Goal: Task Accomplishment & Management: Use online tool/utility

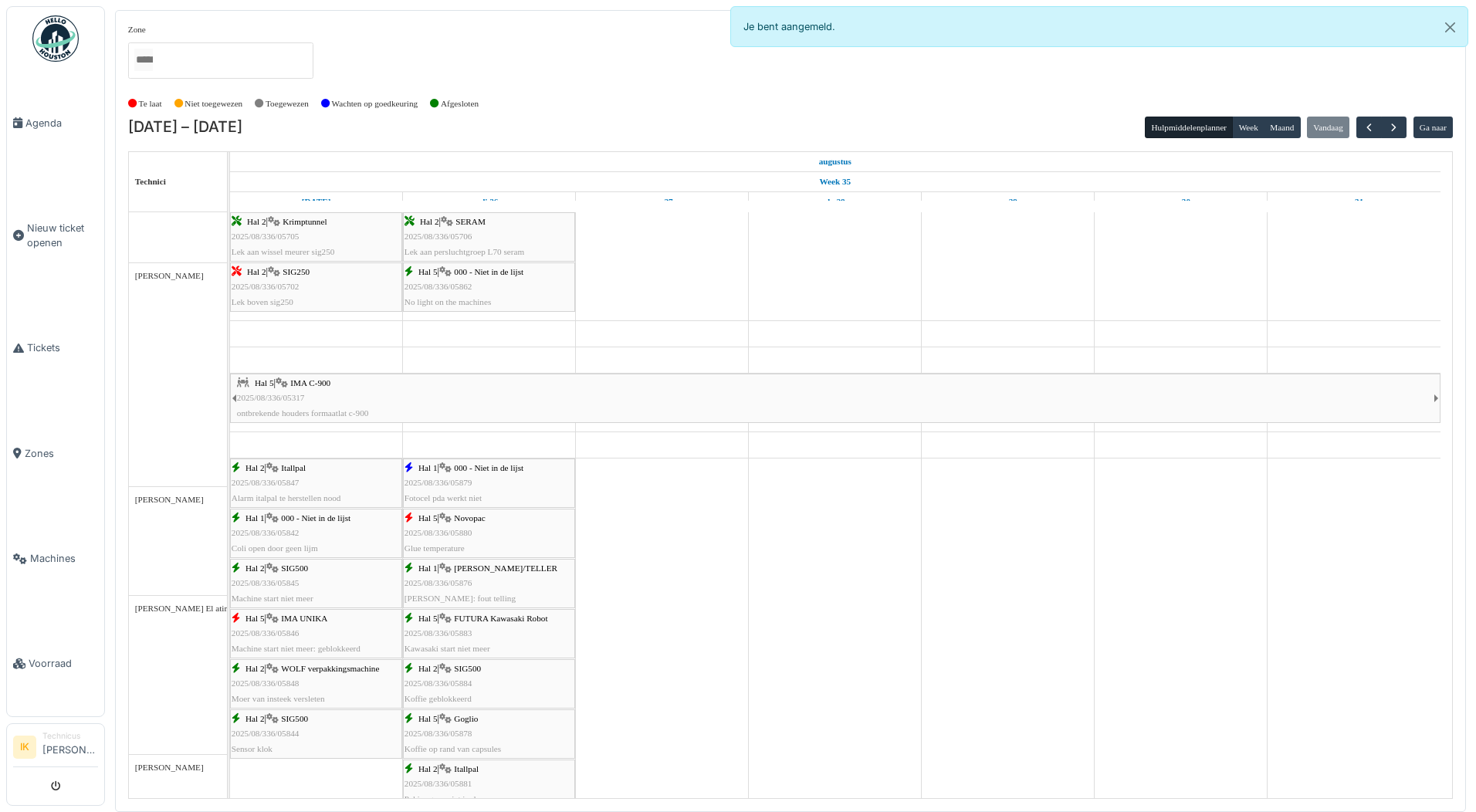
scroll to position [849, 0]
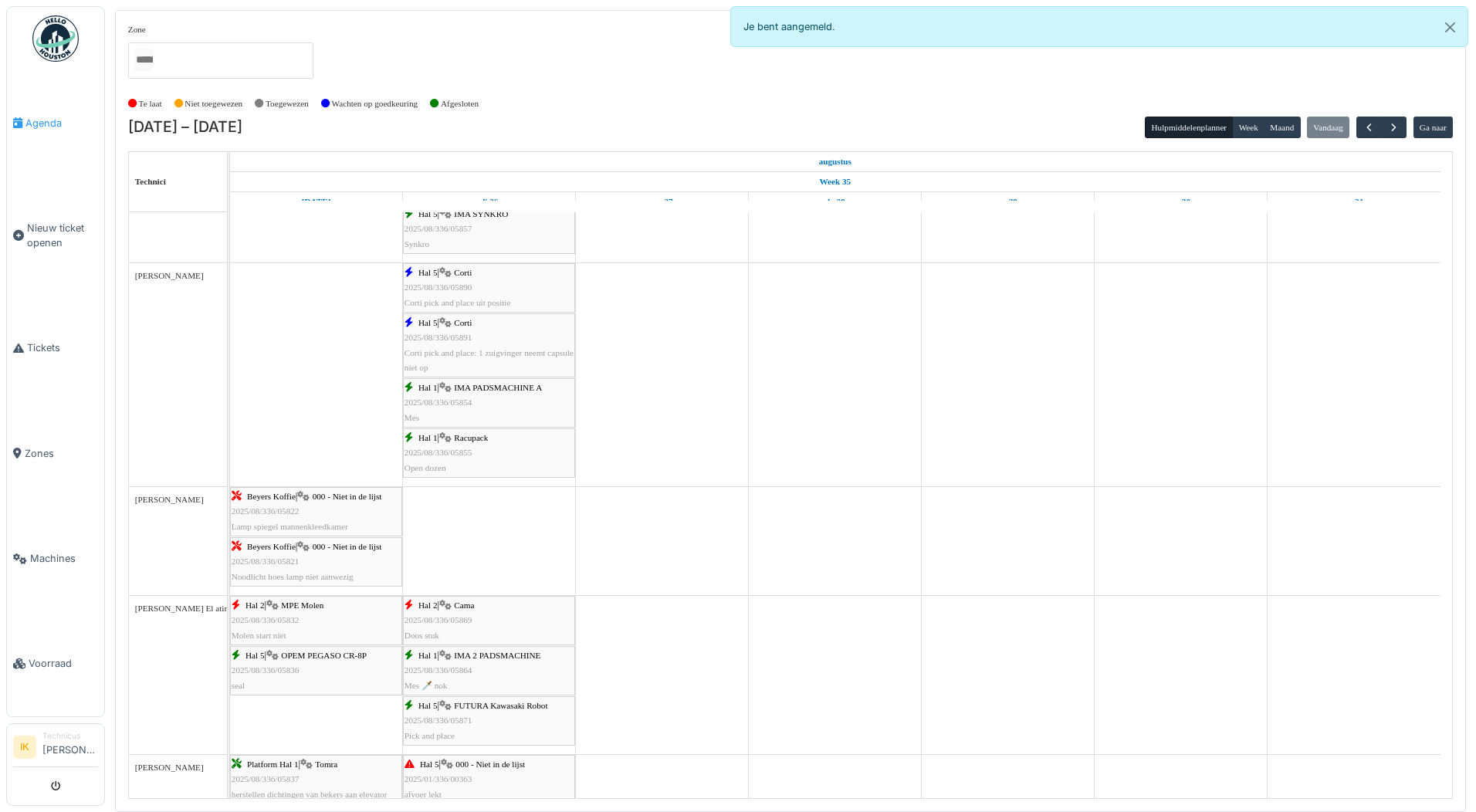
click at [40, 124] on span "Agenda" at bounding box center [61, 123] width 73 height 15
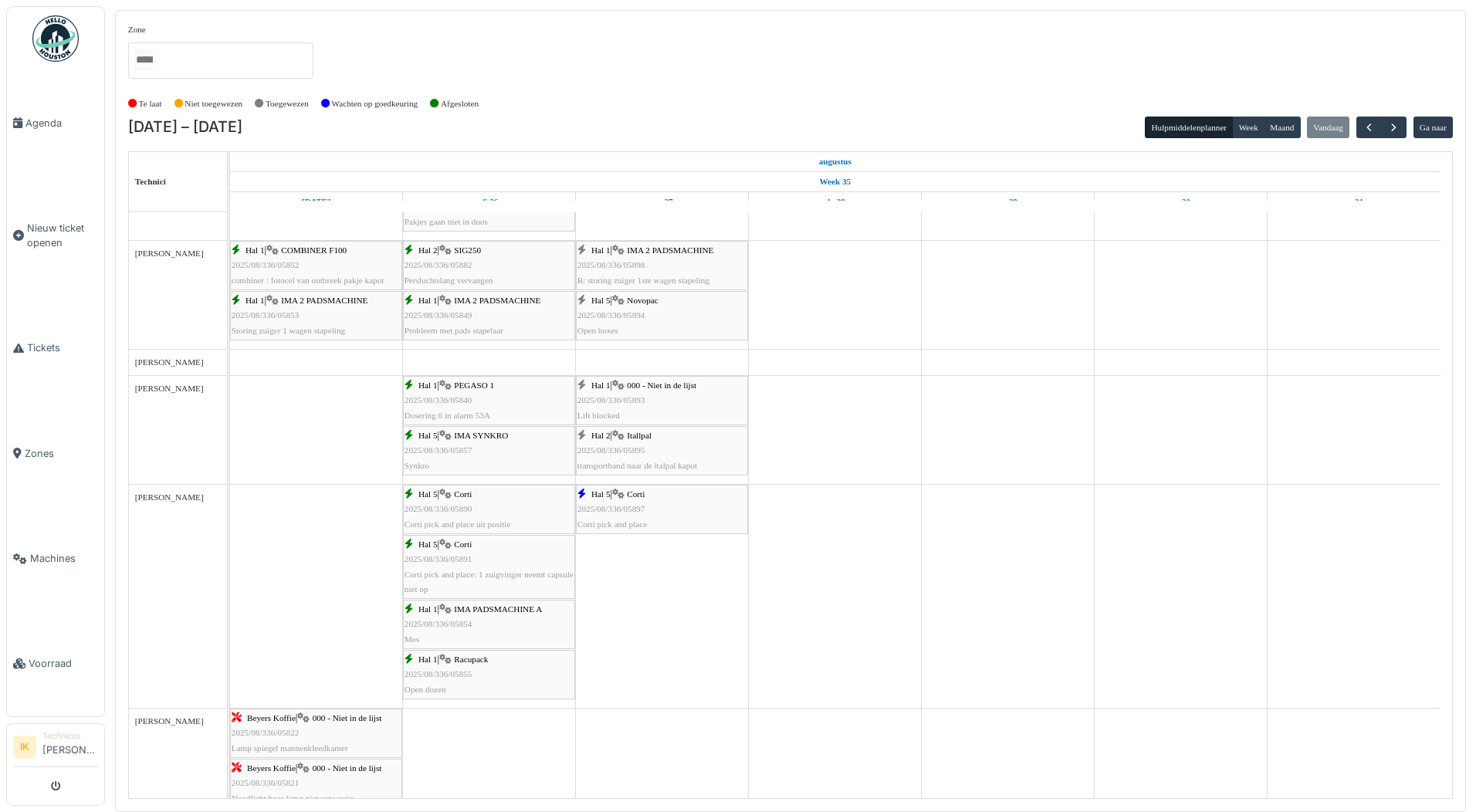
scroll to position [618, 0]
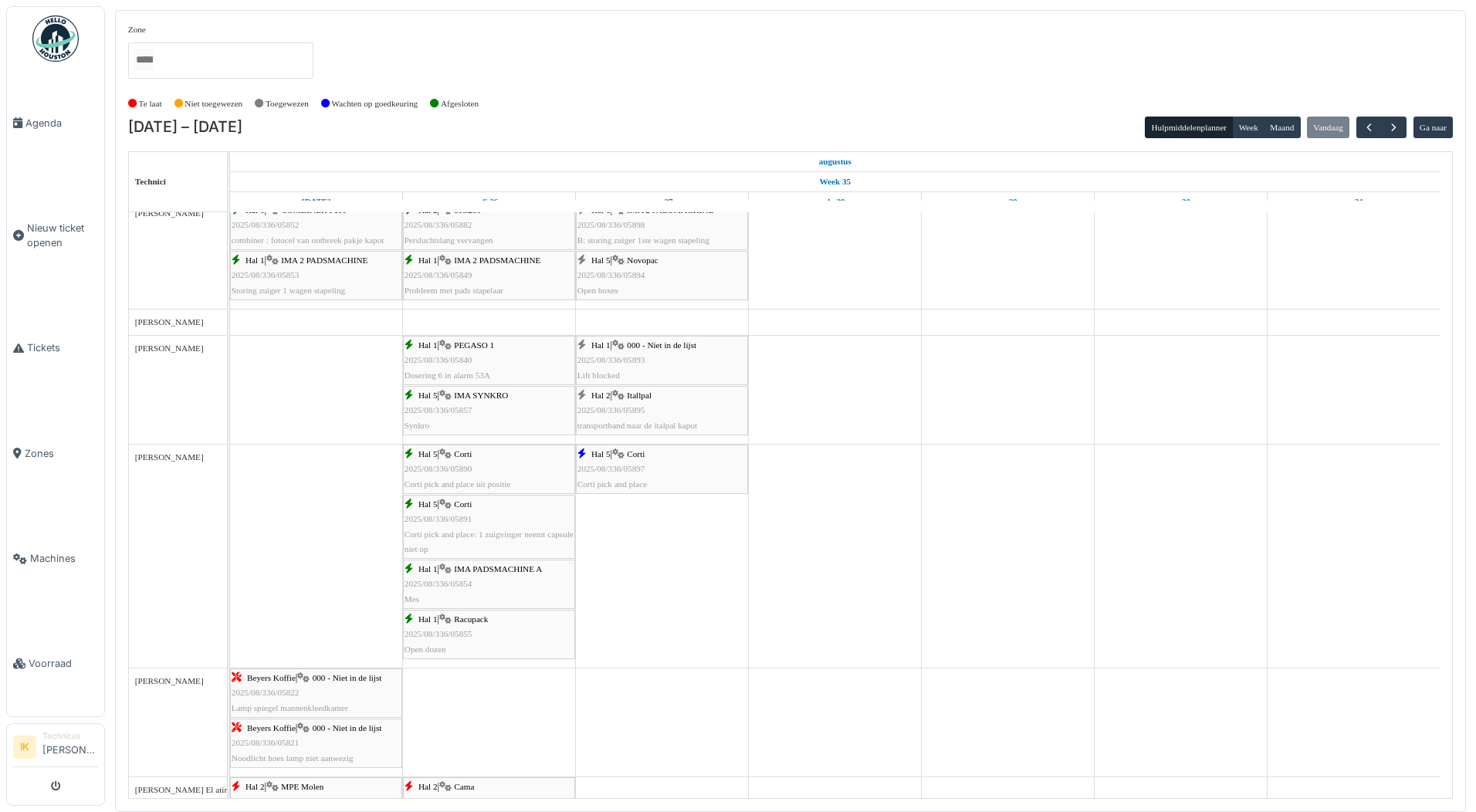
click at [652, 411] on div "Hal 2 | Itallpal 2025/08/336/05895 transportband naar de italpal kapot" at bounding box center [662, 411] width 169 height 45
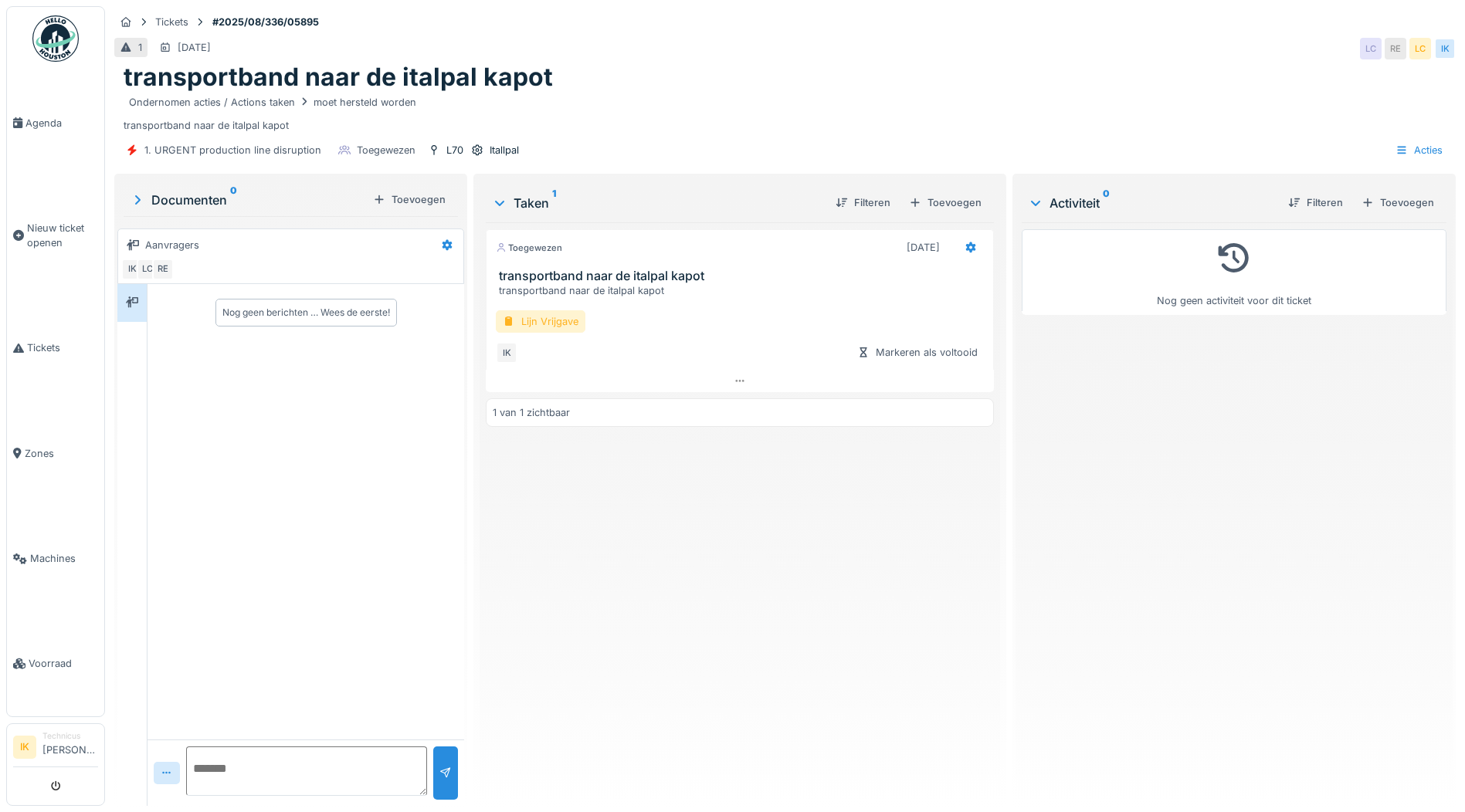
click at [553, 332] on div "Lijn Vrijgave" at bounding box center [540, 321] width 89 height 22
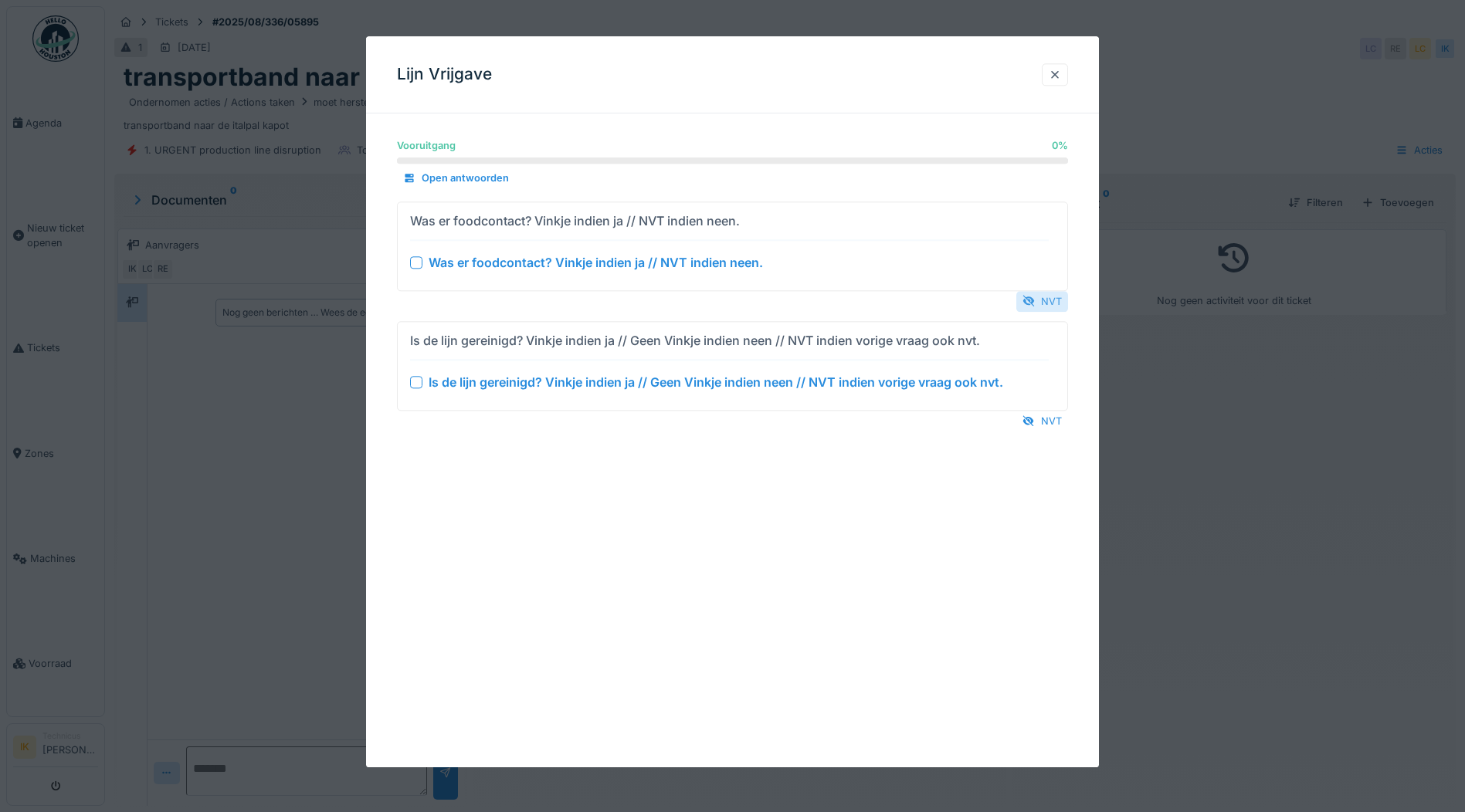
click at [1055, 298] on div "NVT" at bounding box center [1042, 301] width 52 height 20
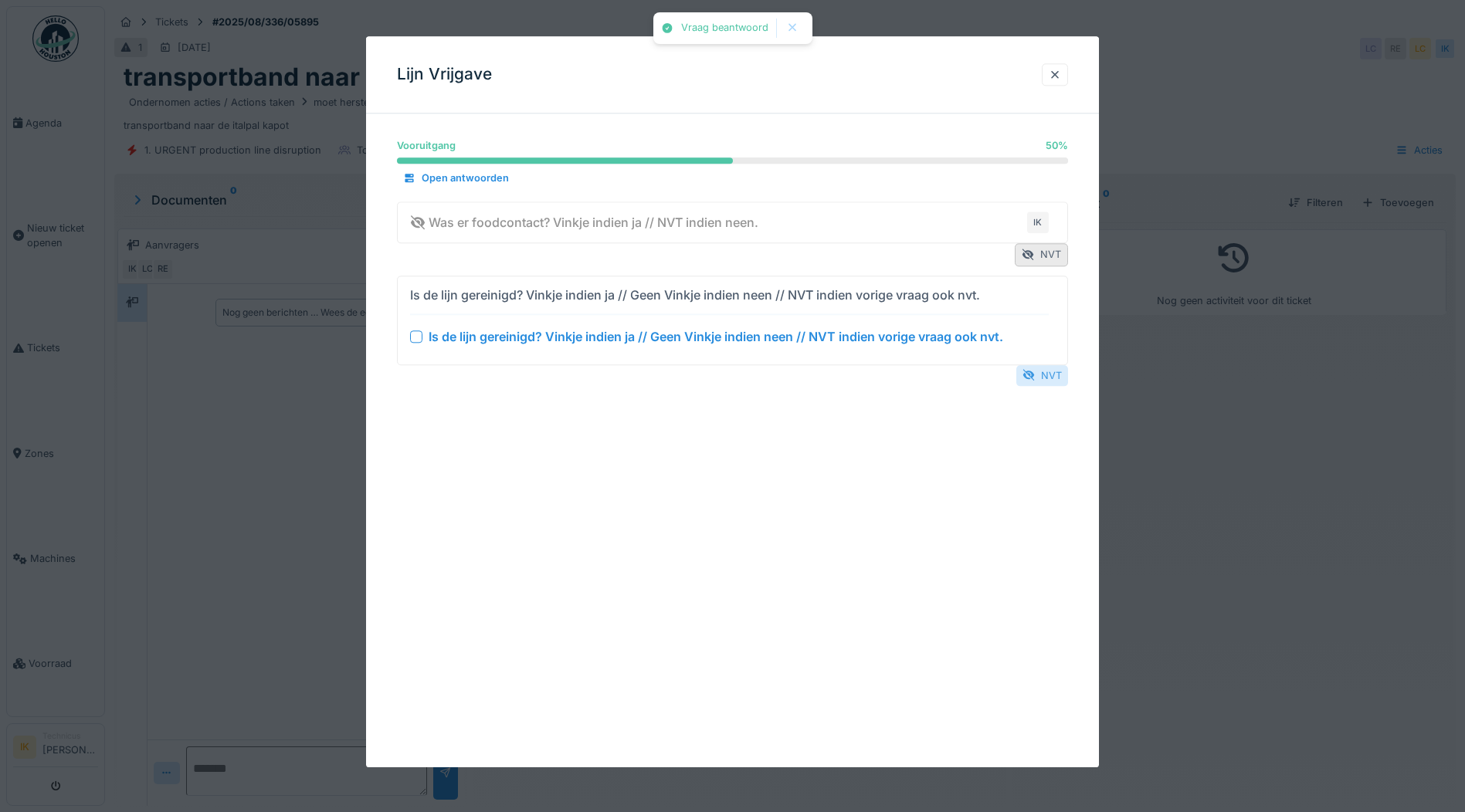
click at [1053, 375] on div "NVT" at bounding box center [1042, 375] width 52 height 20
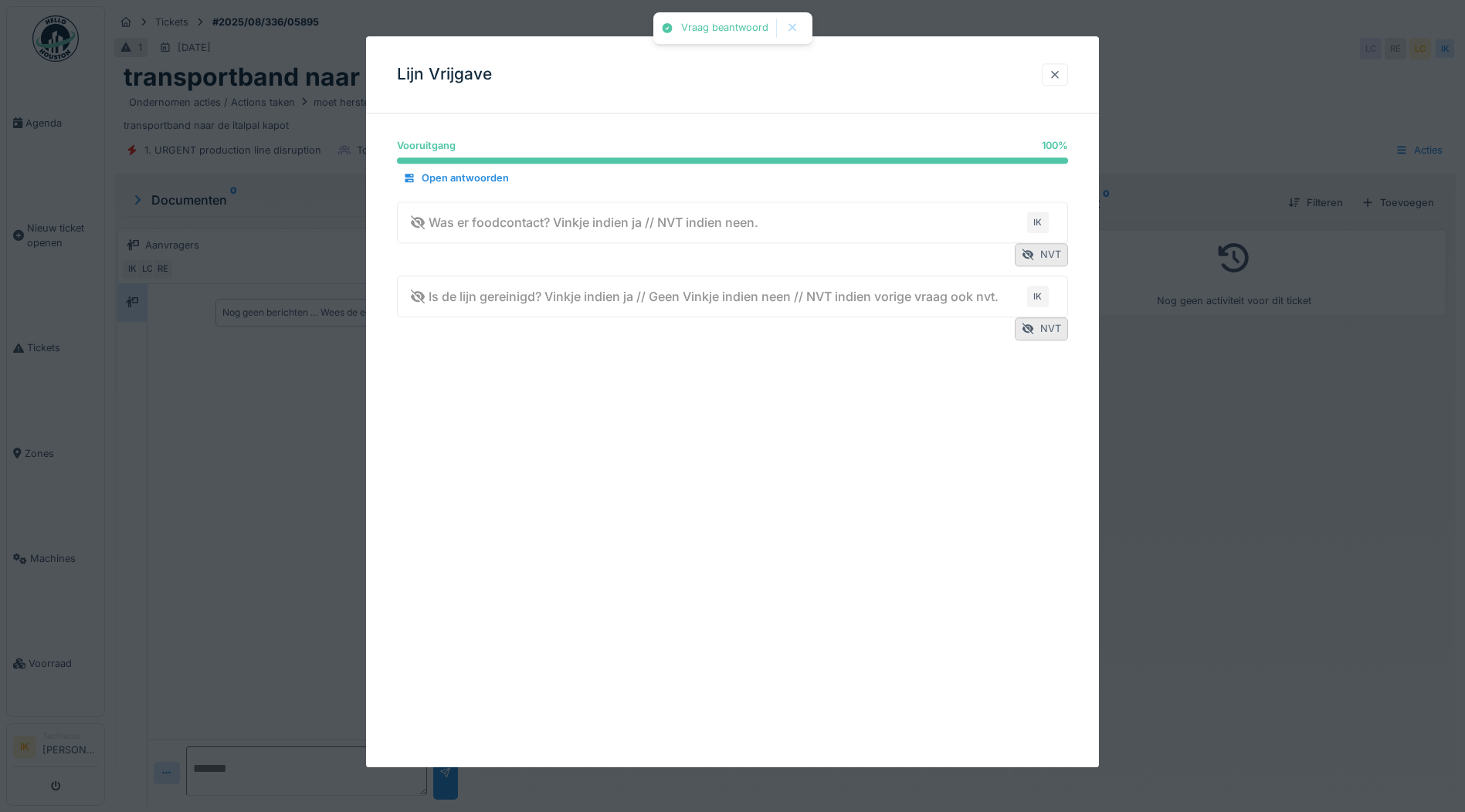
click at [1061, 75] on div at bounding box center [1054, 75] width 12 height 15
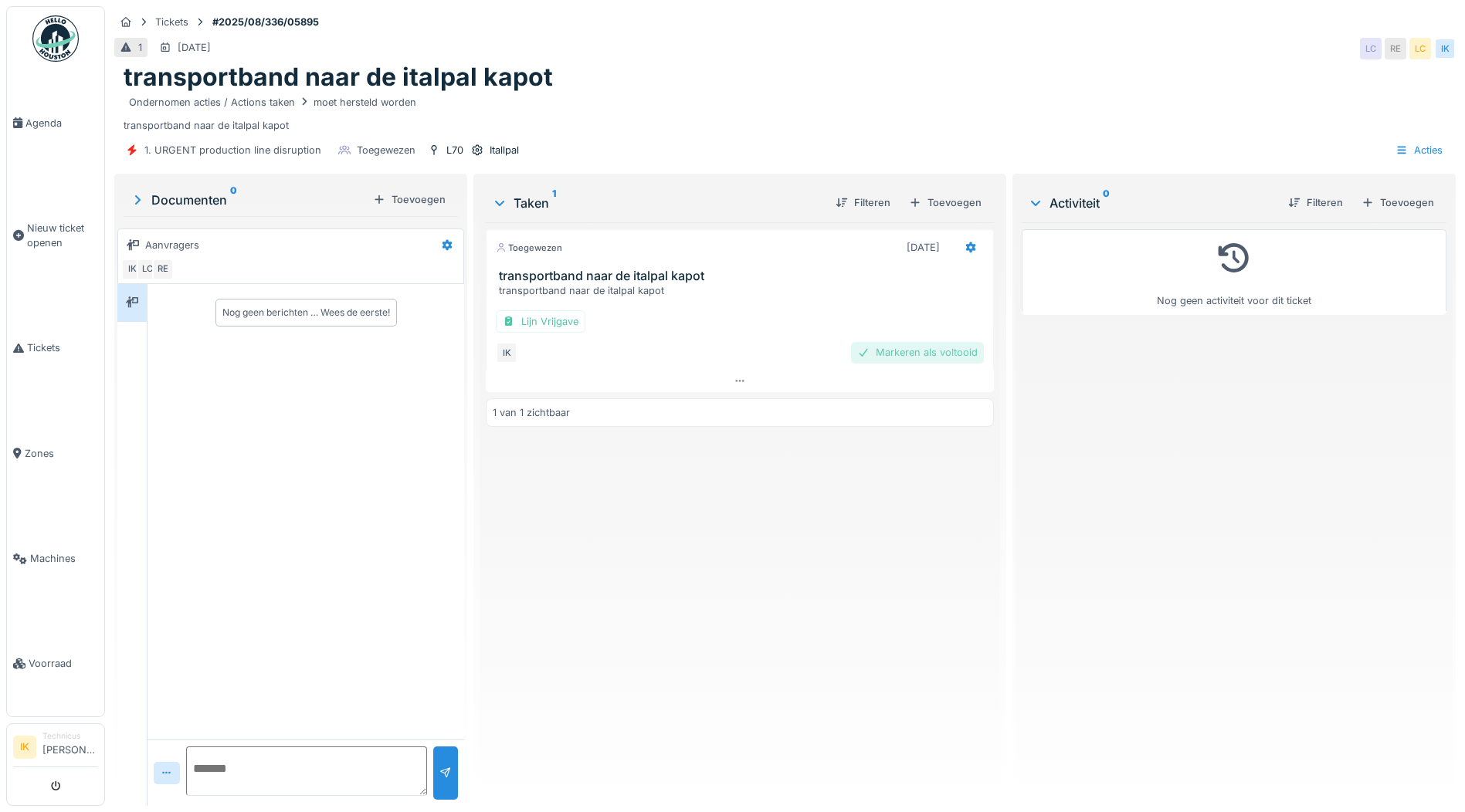
click at [923, 351] on div "Markeren als voltooid" at bounding box center [917, 352] width 133 height 20
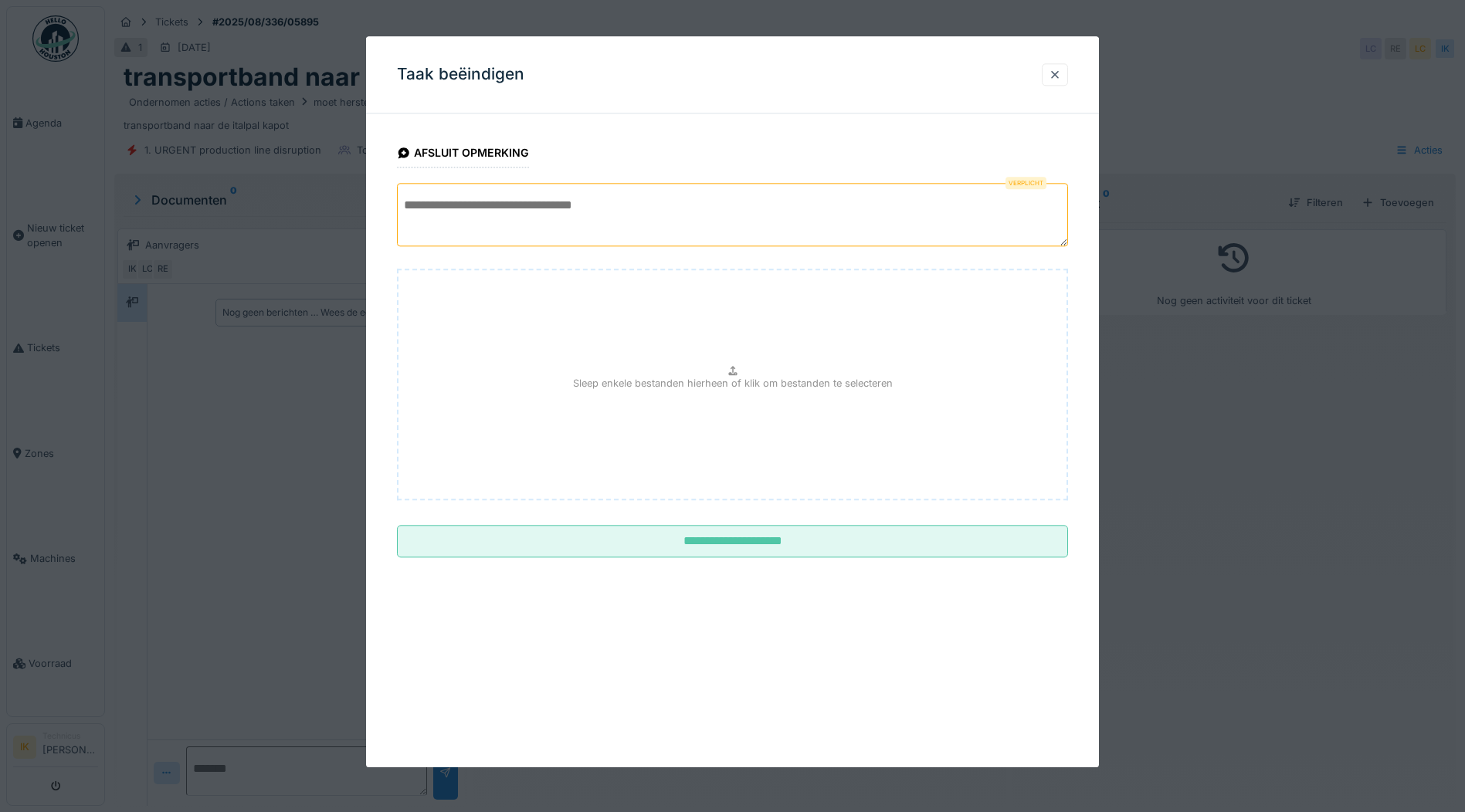
click at [420, 205] on textarea at bounding box center [732, 214] width 671 height 63
type textarea "**********"
drag, startPoint x: 731, startPoint y: 54, endPoint x: 768, endPoint y: 89, distance: 50.9
click at [768, 89] on div "Taak beëindigen" at bounding box center [733, 75] width 733 height 77
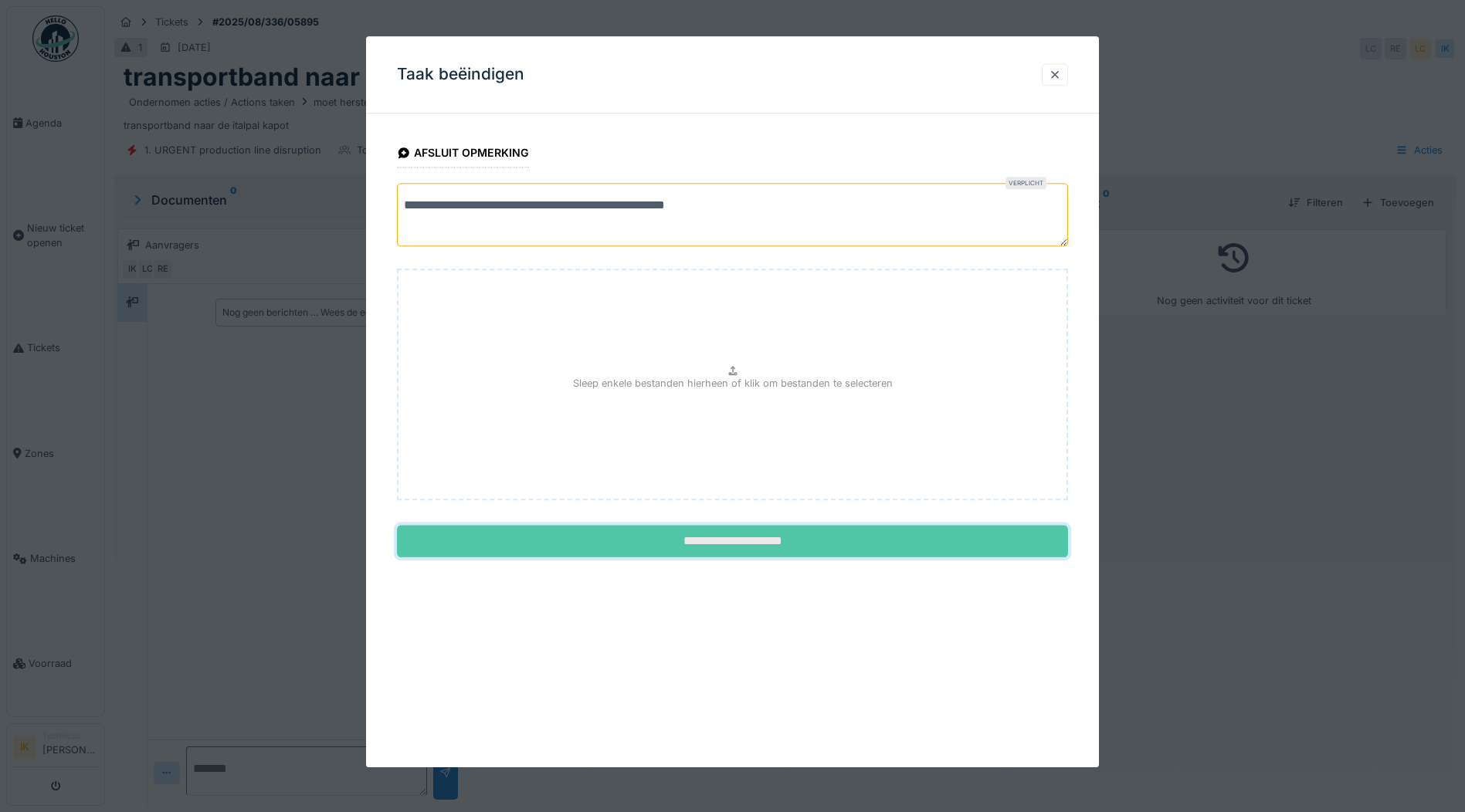
click at [737, 542] on input "**********" at bounding box center [732, 542] width 671 height 33
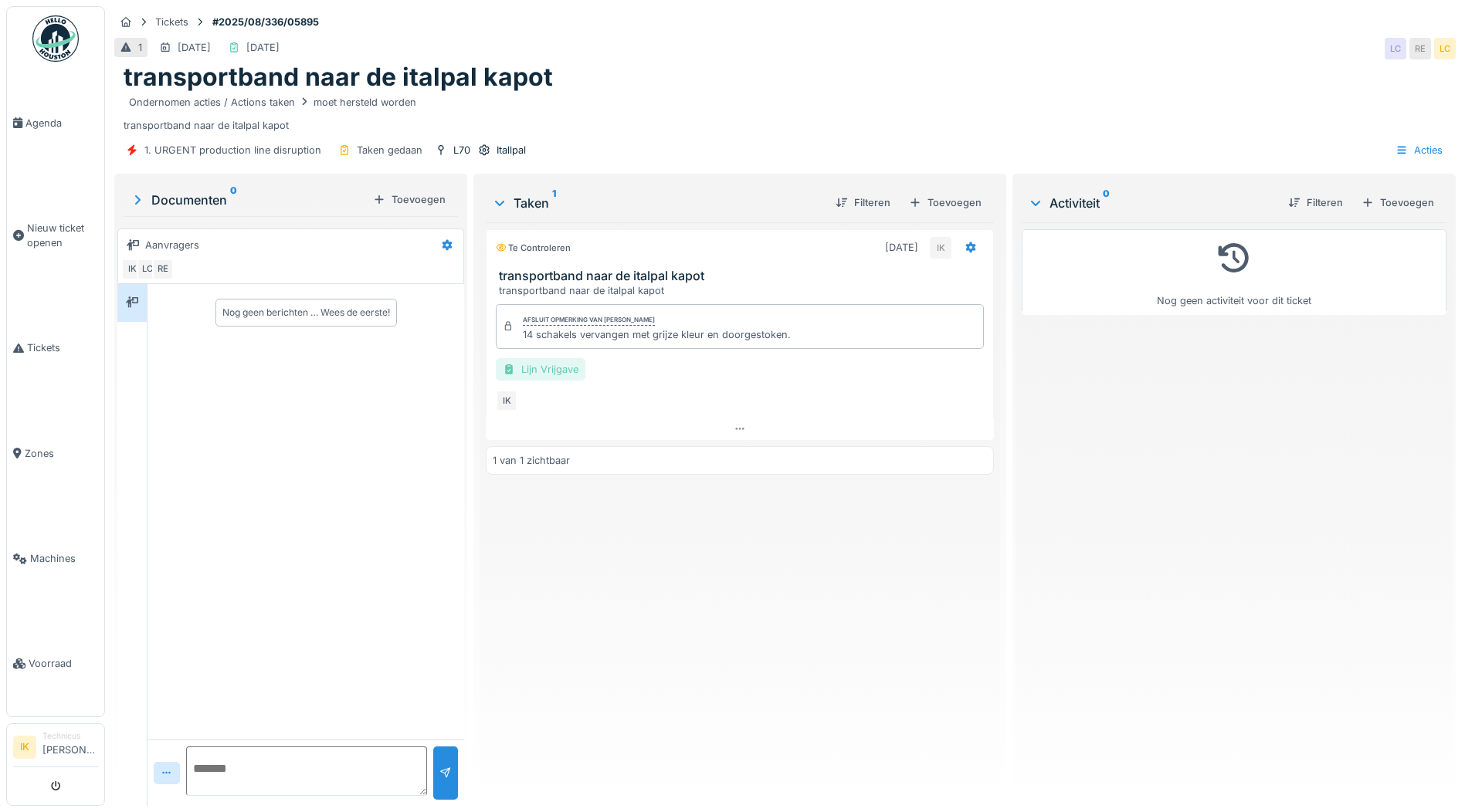
click at [534, 368] on div "Lijn Vrijgave" at bounding box center [540, 369] width 89 height 22
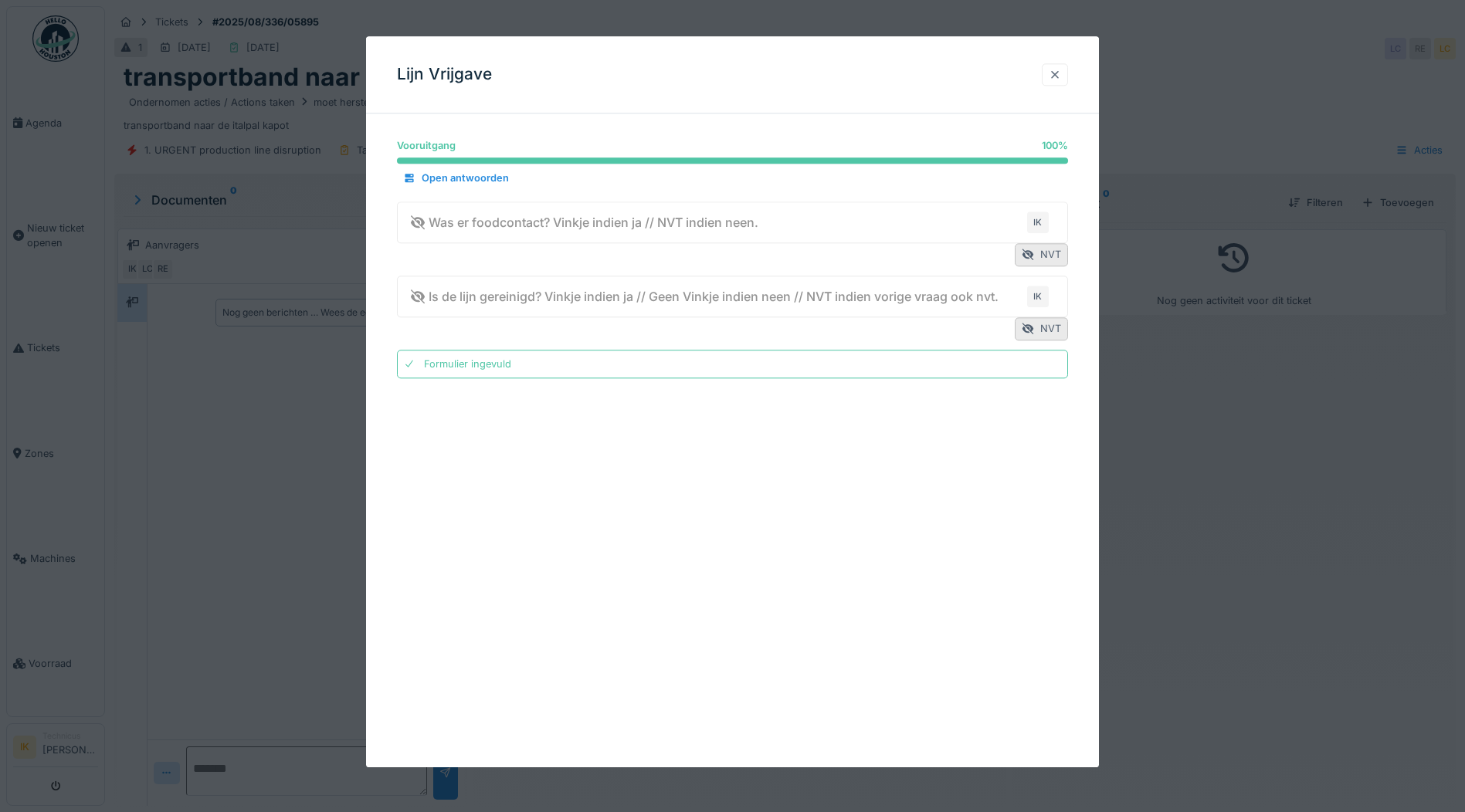
click at [1061, 79] on div at bounding box center [1054, 75] width 12 height 15
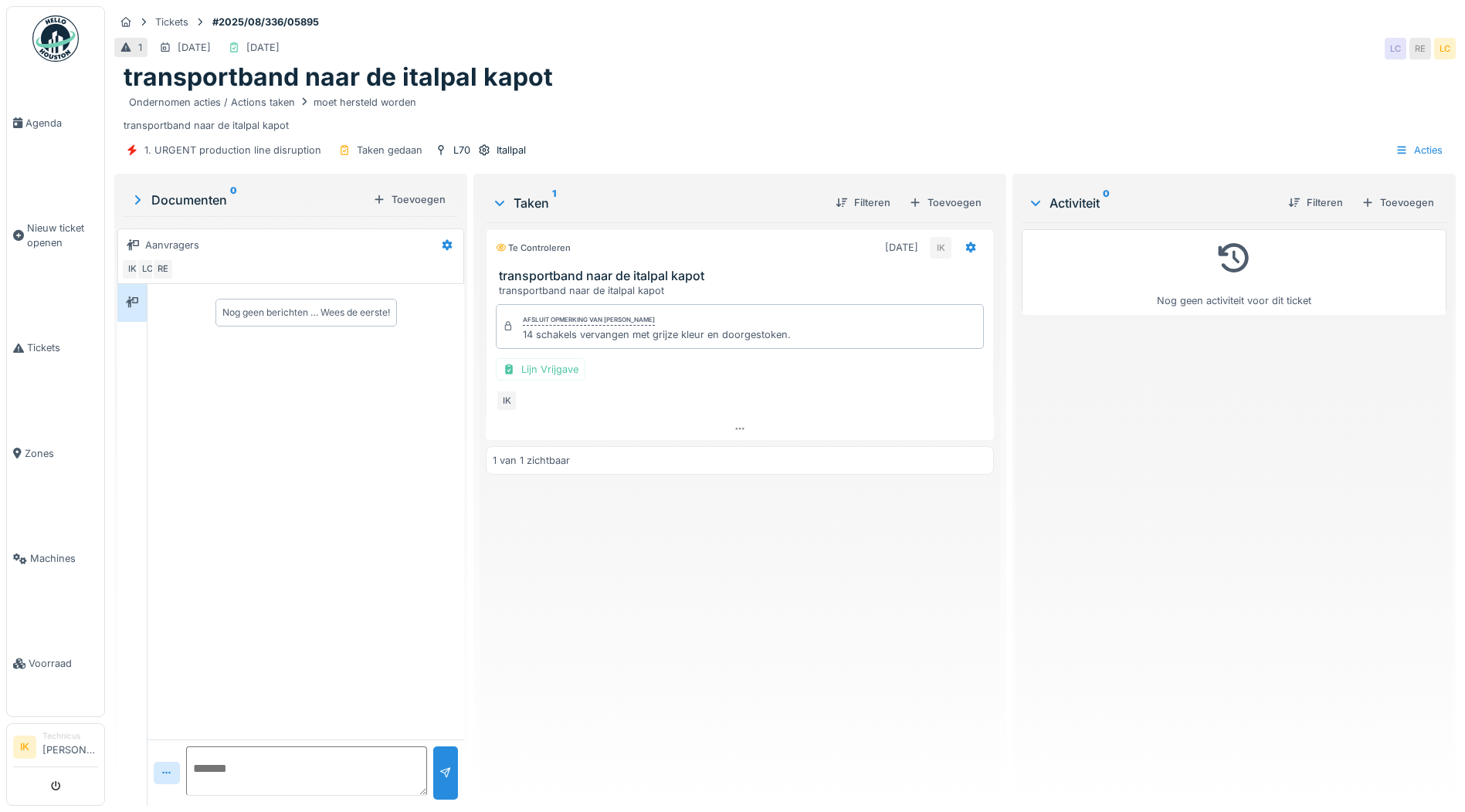
click at [897, 397] on div "IK" at bounding box center [739, 401] width 488 height 21
click at [46, 120] on span "Agenda" at bounding box center [61, 123] width 73 height 15
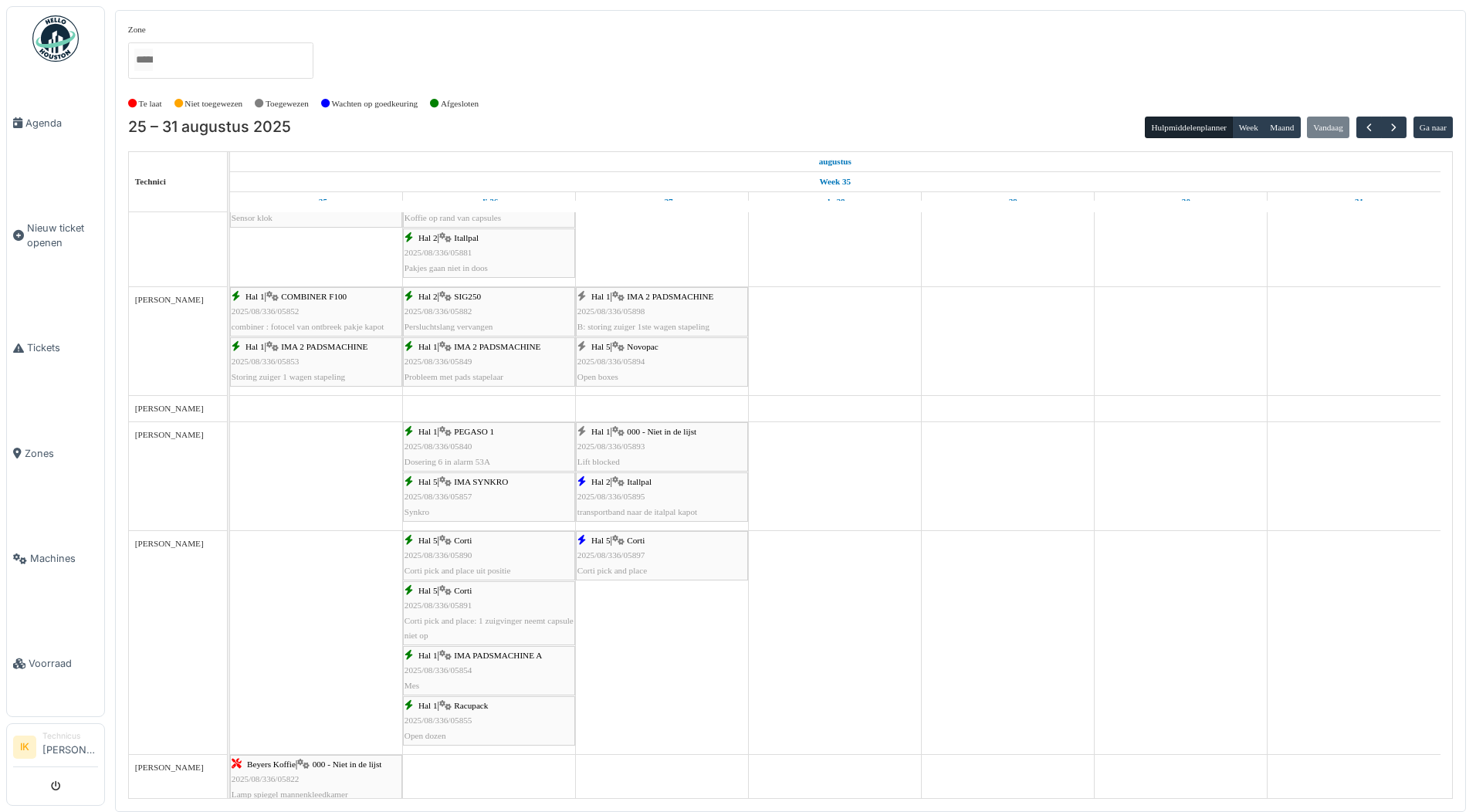
scroll to position [540, 0]
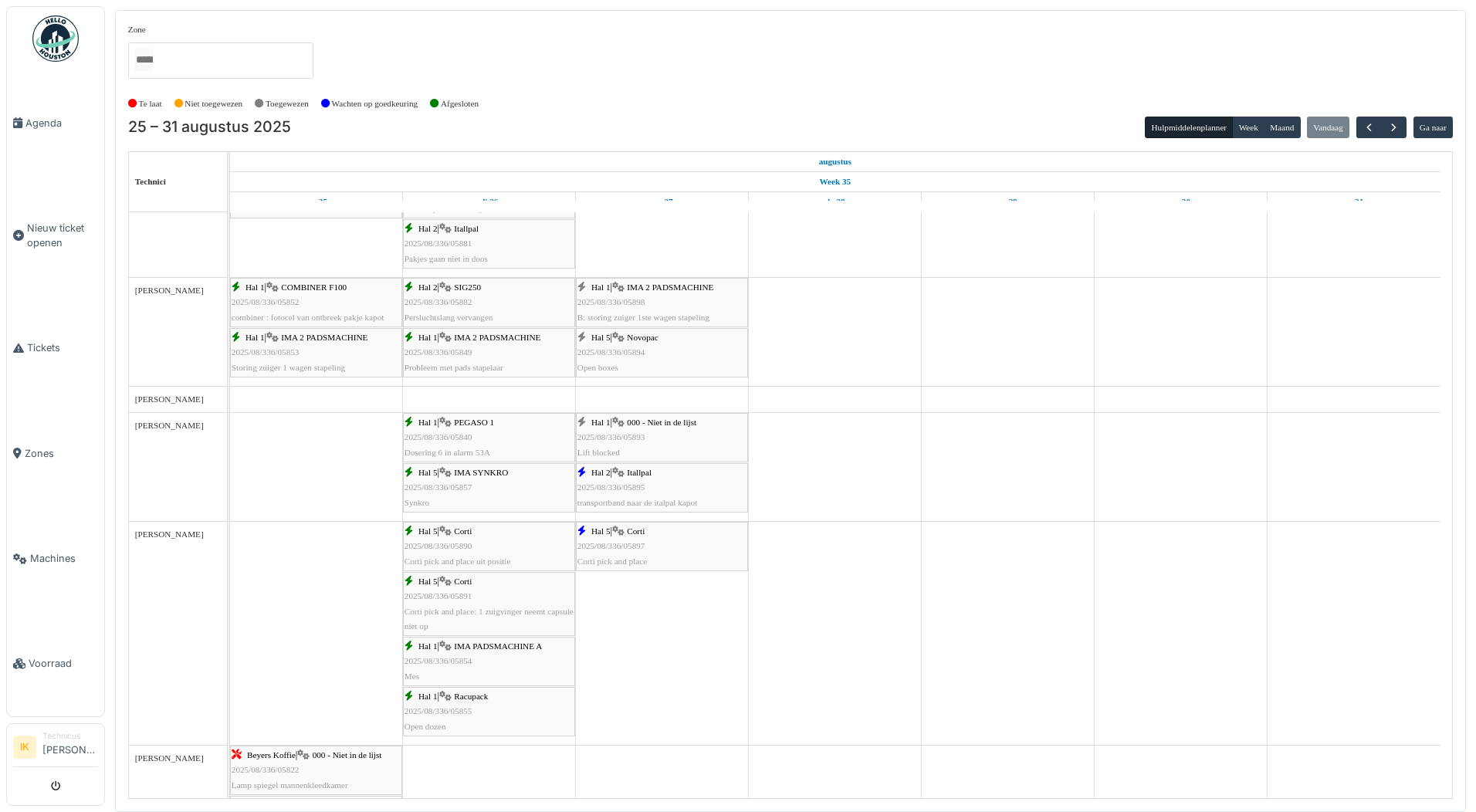
click at [626, 438] on span "2025/08/336/05893" at bounding box center [611, 437] width 68 height 9
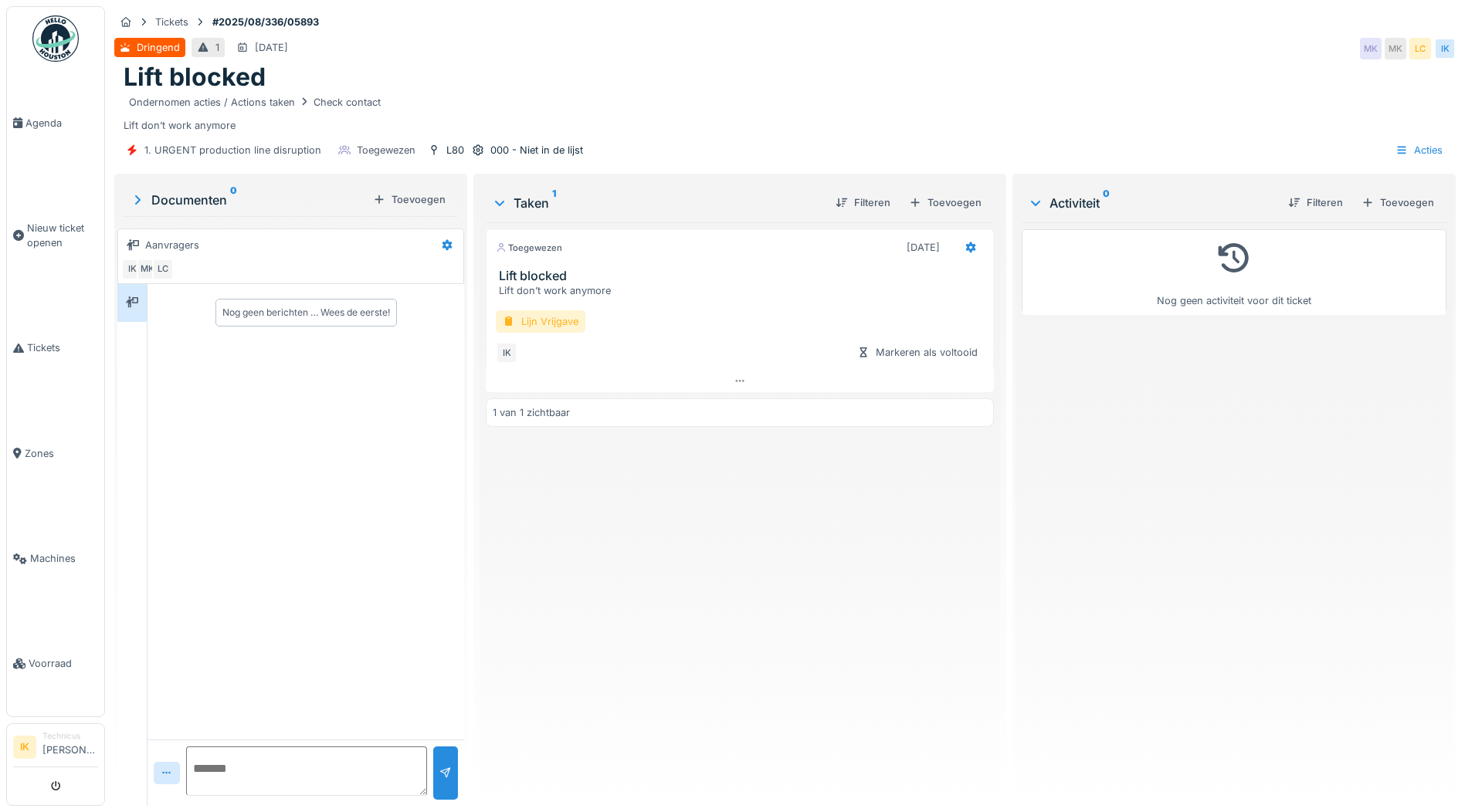
click at [543, 319] on div "Lijn Vrijgave" at bounding box center [540, 321] width 89 height 22
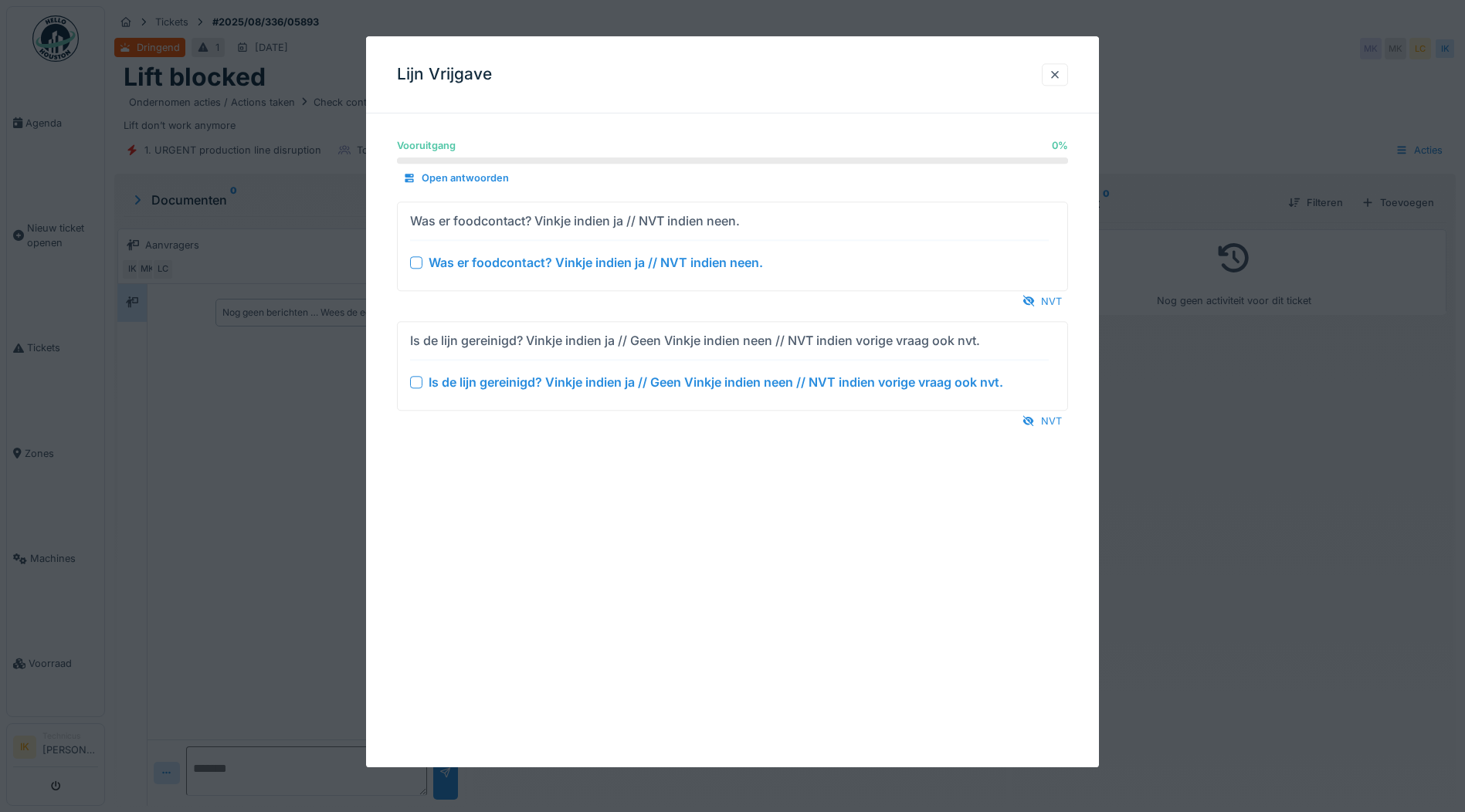
click at [419, 262] on div at bounding box center [416, 262] width 12 height 12
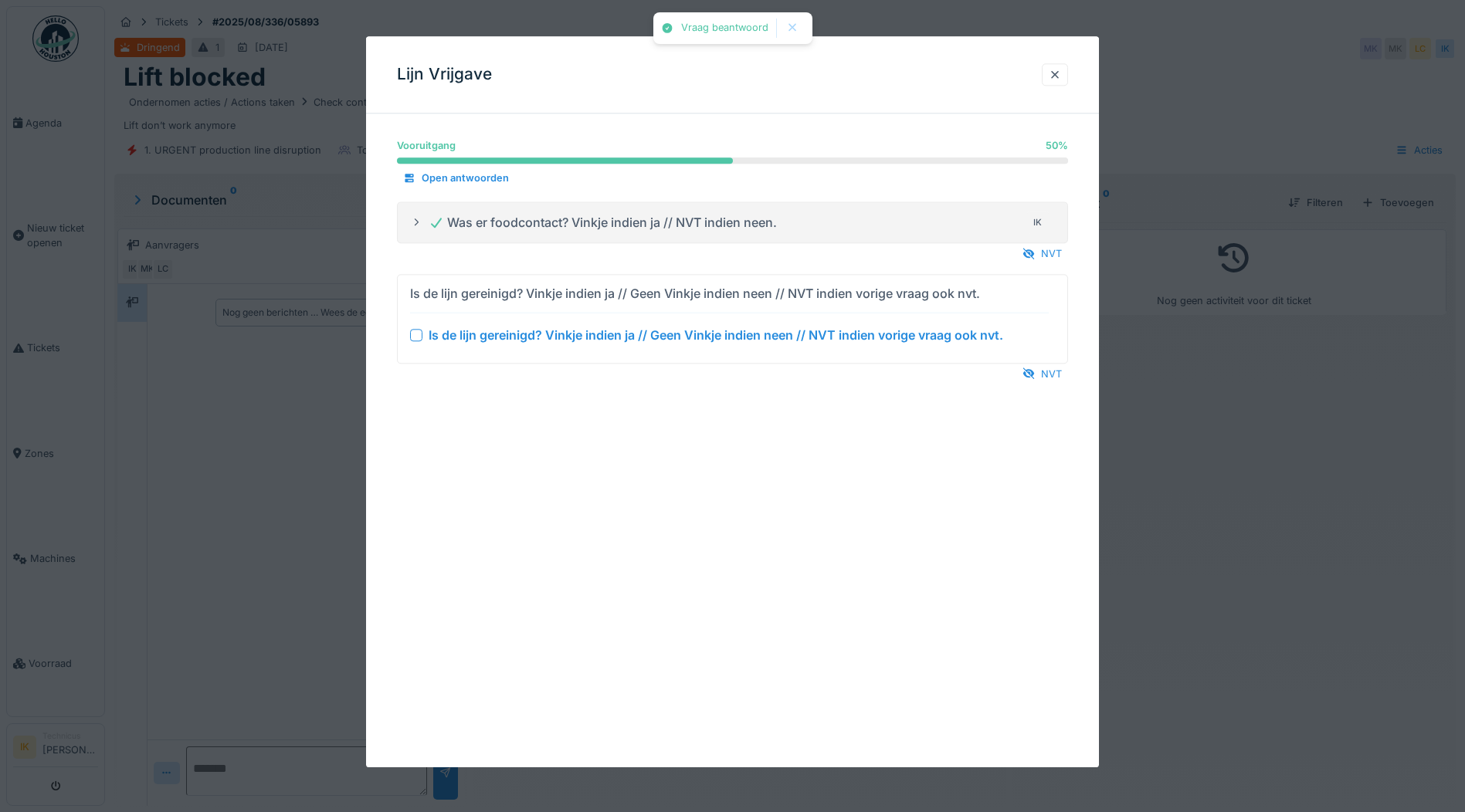
click at [416, 337] on div at bounding box center [416, 334] width 12 height 12
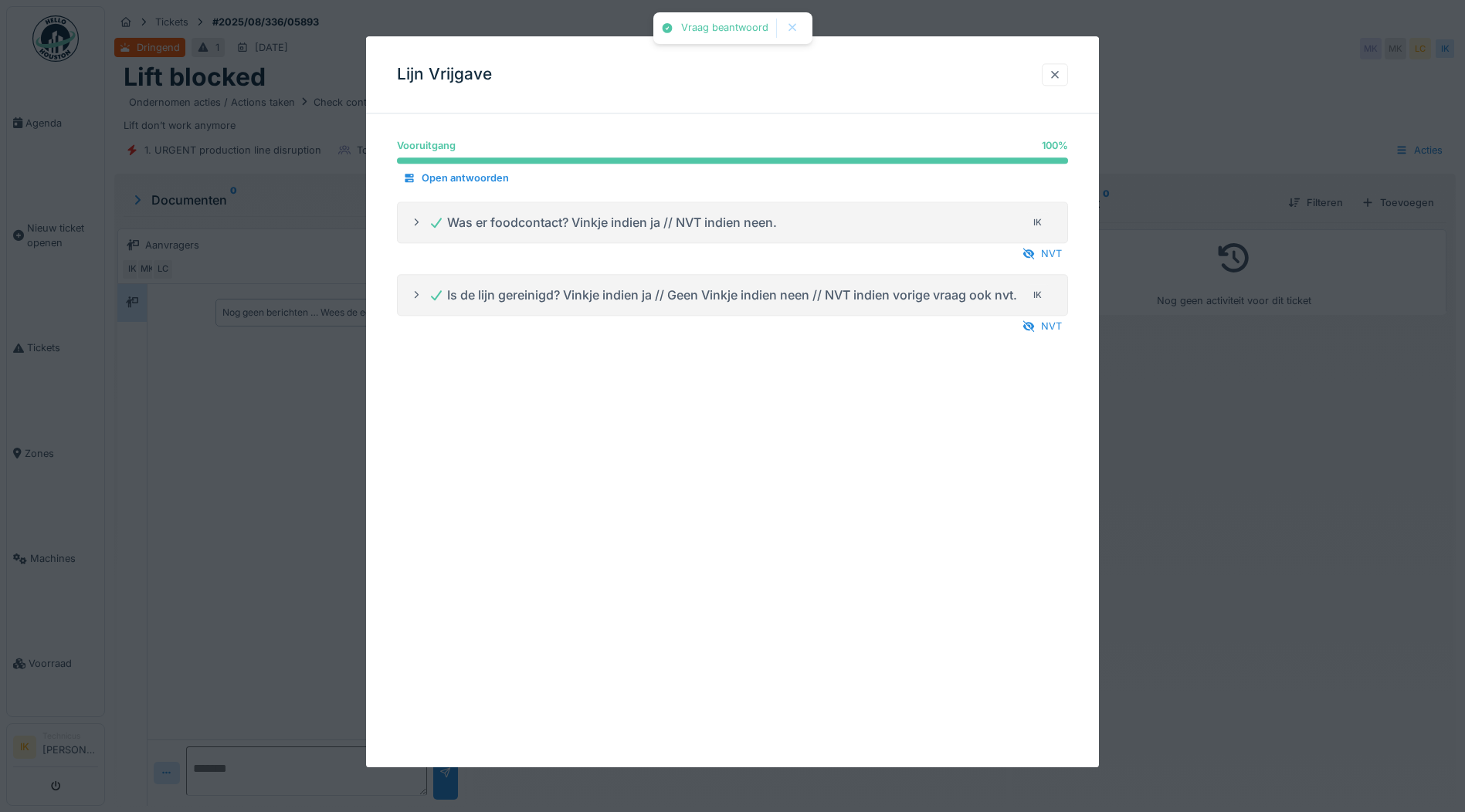
click at [1061, 73] on div at bounding box center [1054, 75] width 12 height 15
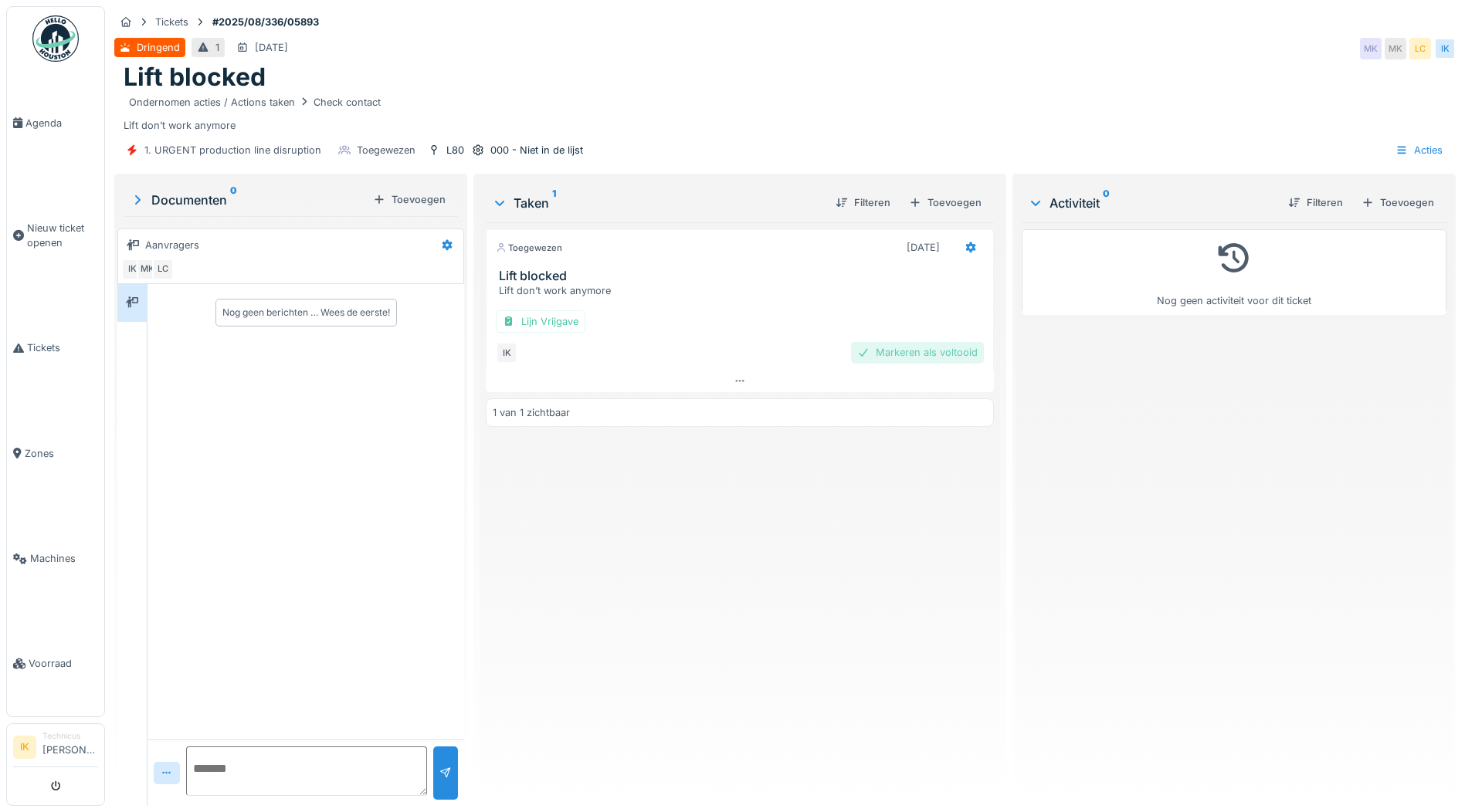
click at [909, 354] on div "Markeren als voltooid" at bounding box center [917, 352] width 133 height 20
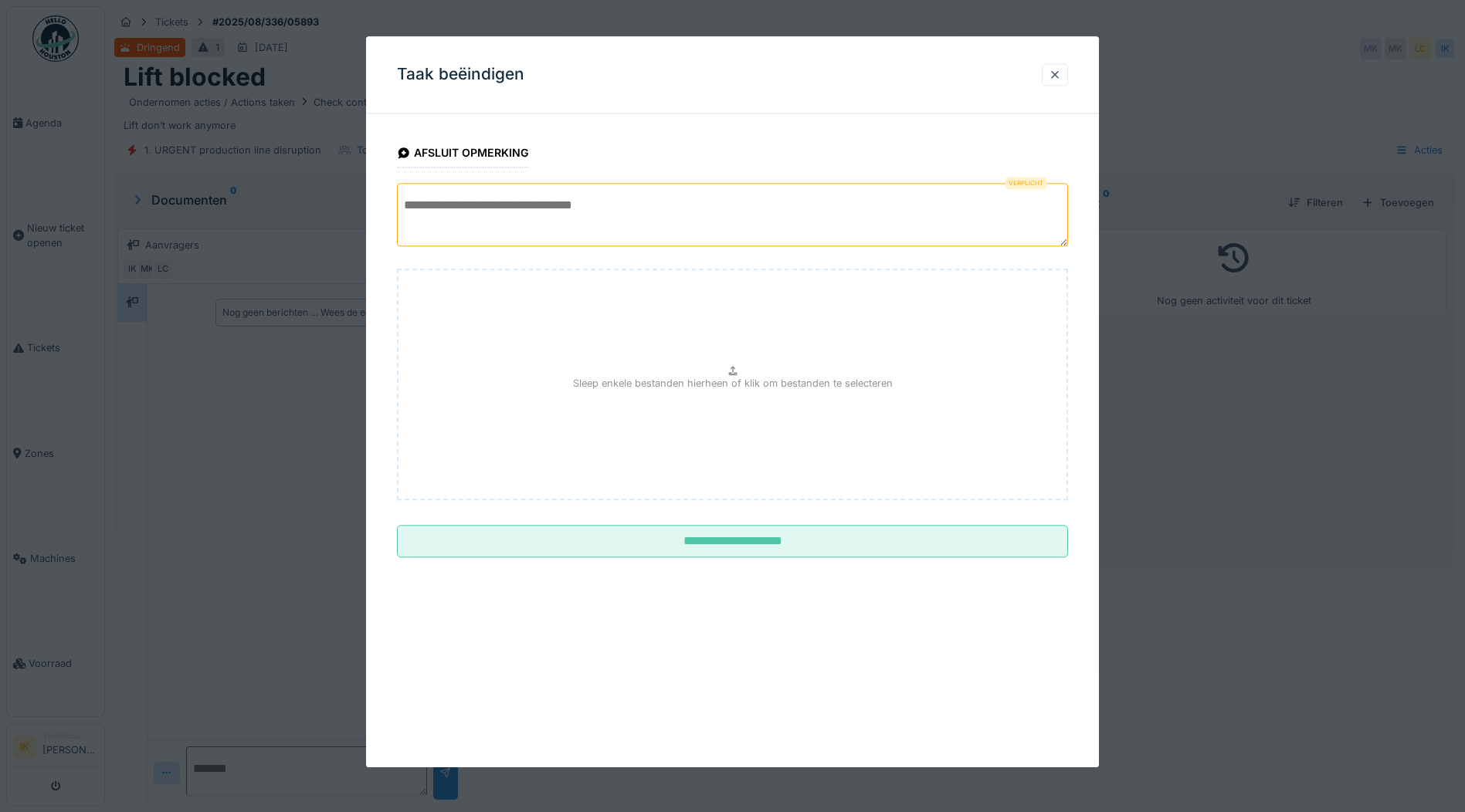
click at [448, 207] on textarea at bounding box center [732, 214] width 671 height 63
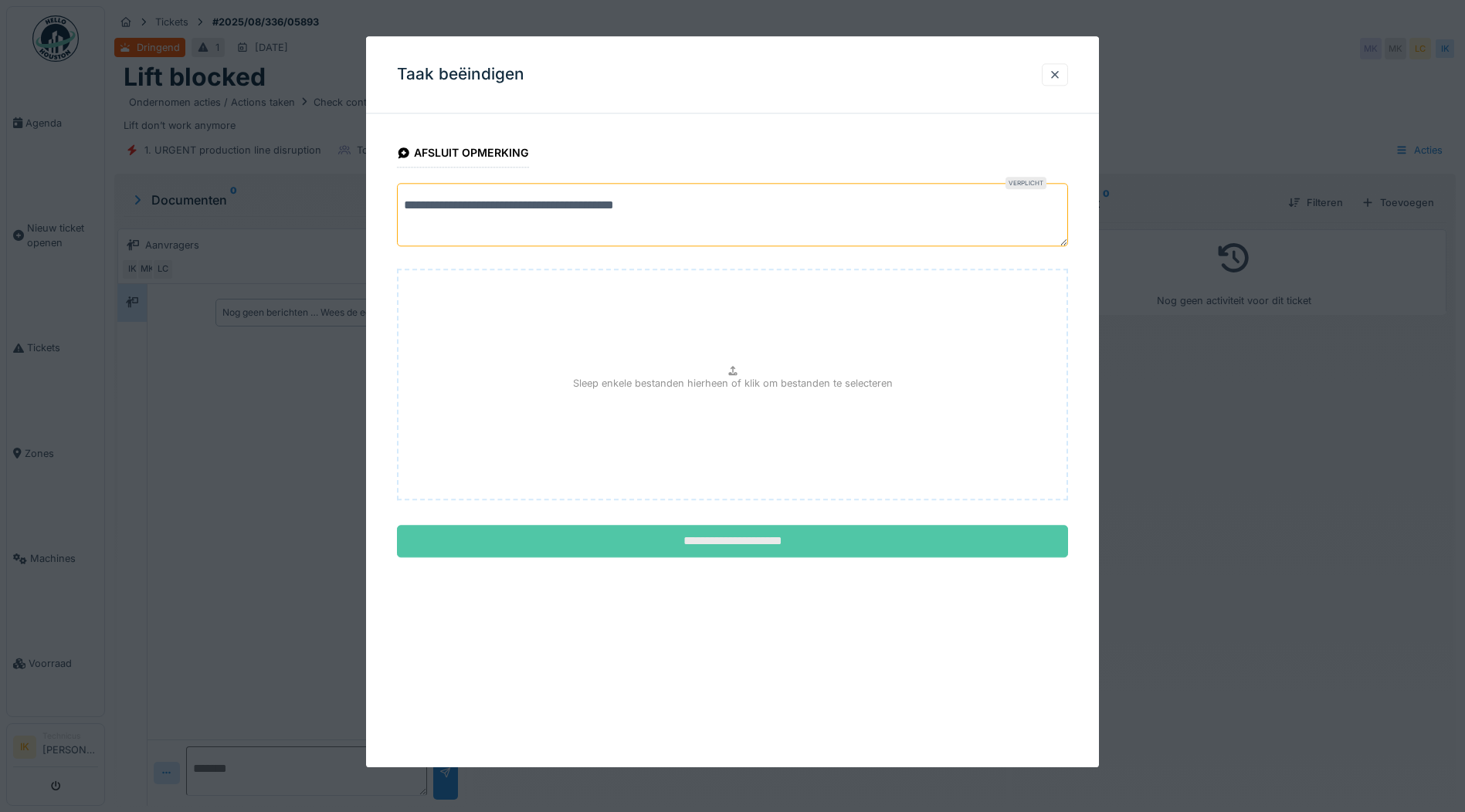
type textarea "**********"
click at [687, 533] on input "**********" at bounding box center [732, 542] width 671 height 33
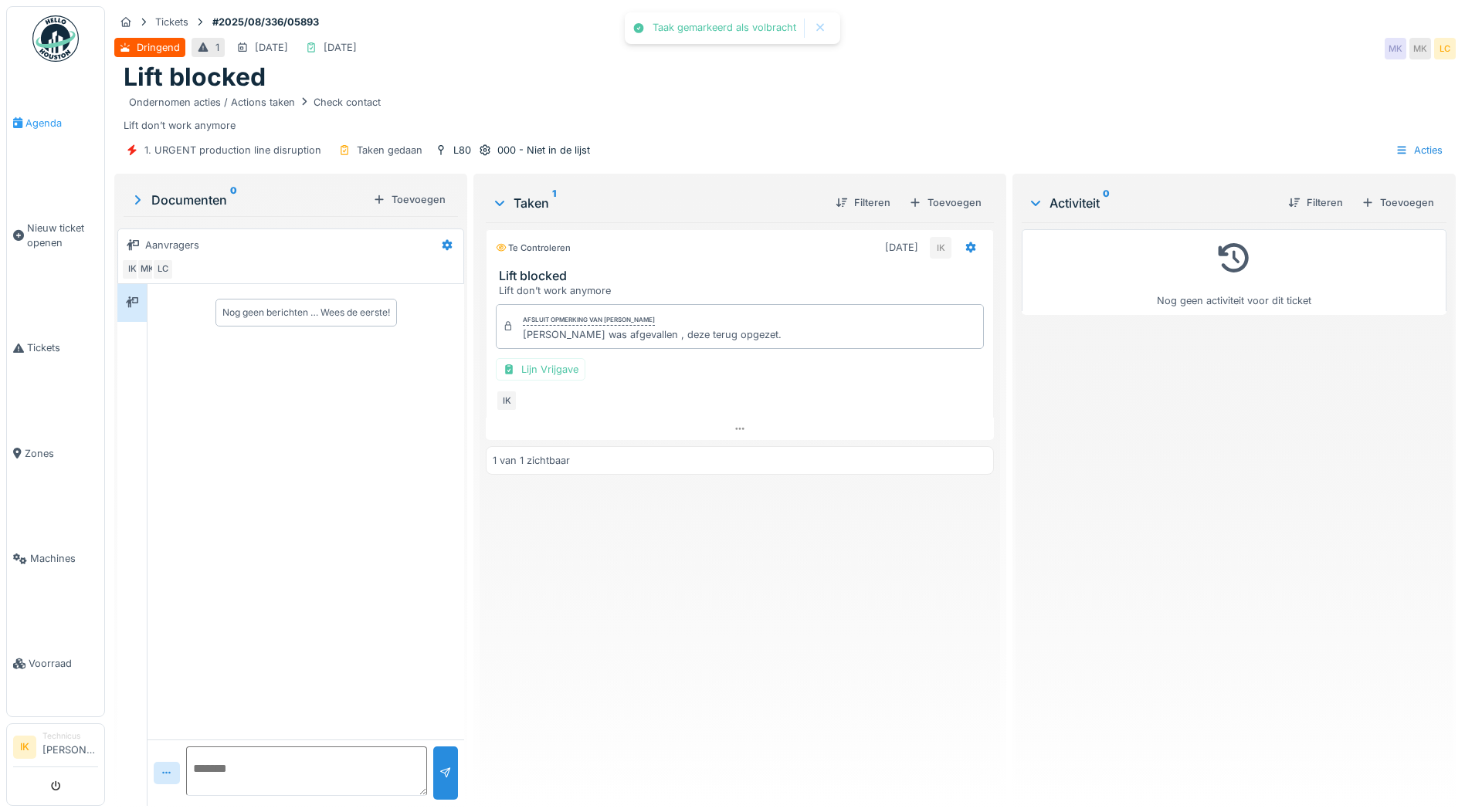
click at [35, 120] on span "Agenda" at bounding box center [61, 123] width 73 height 15
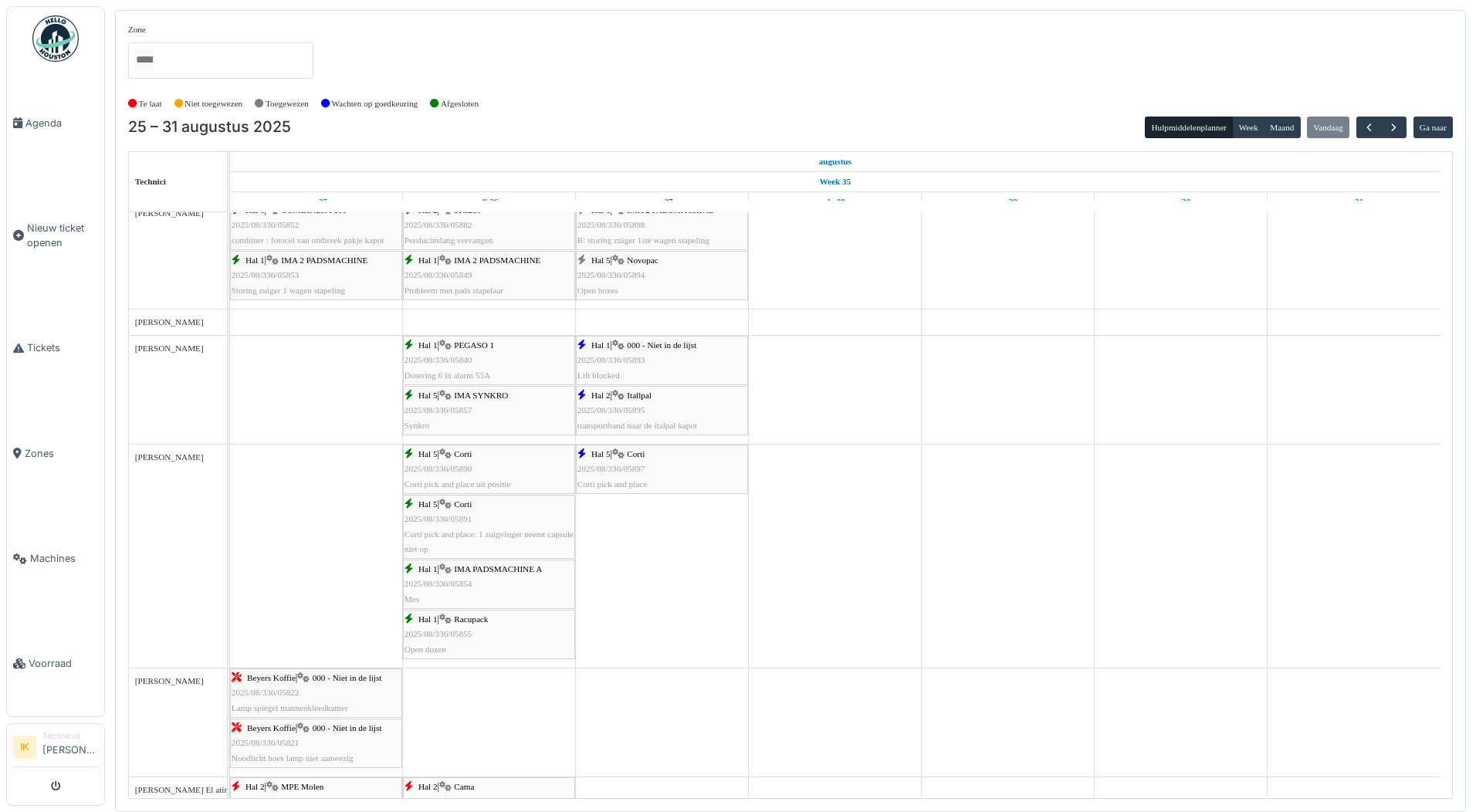
click at [634, 465] on span "2025/08/336/05897" at bounding box center [611, 468] width 68 height 9
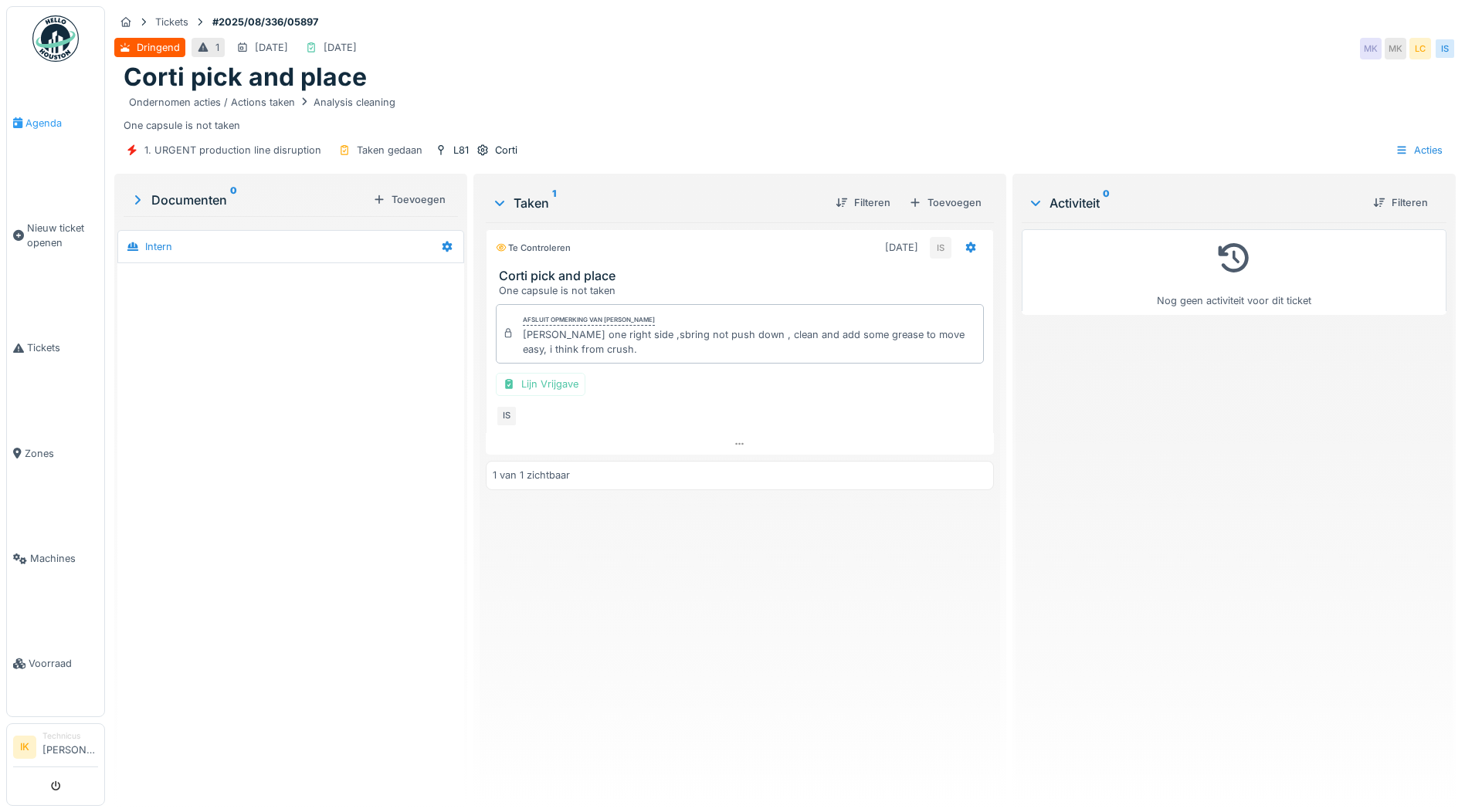
click at [46, 122] on span "Agenda" at bounding box center [61, 123] width 73 height 15
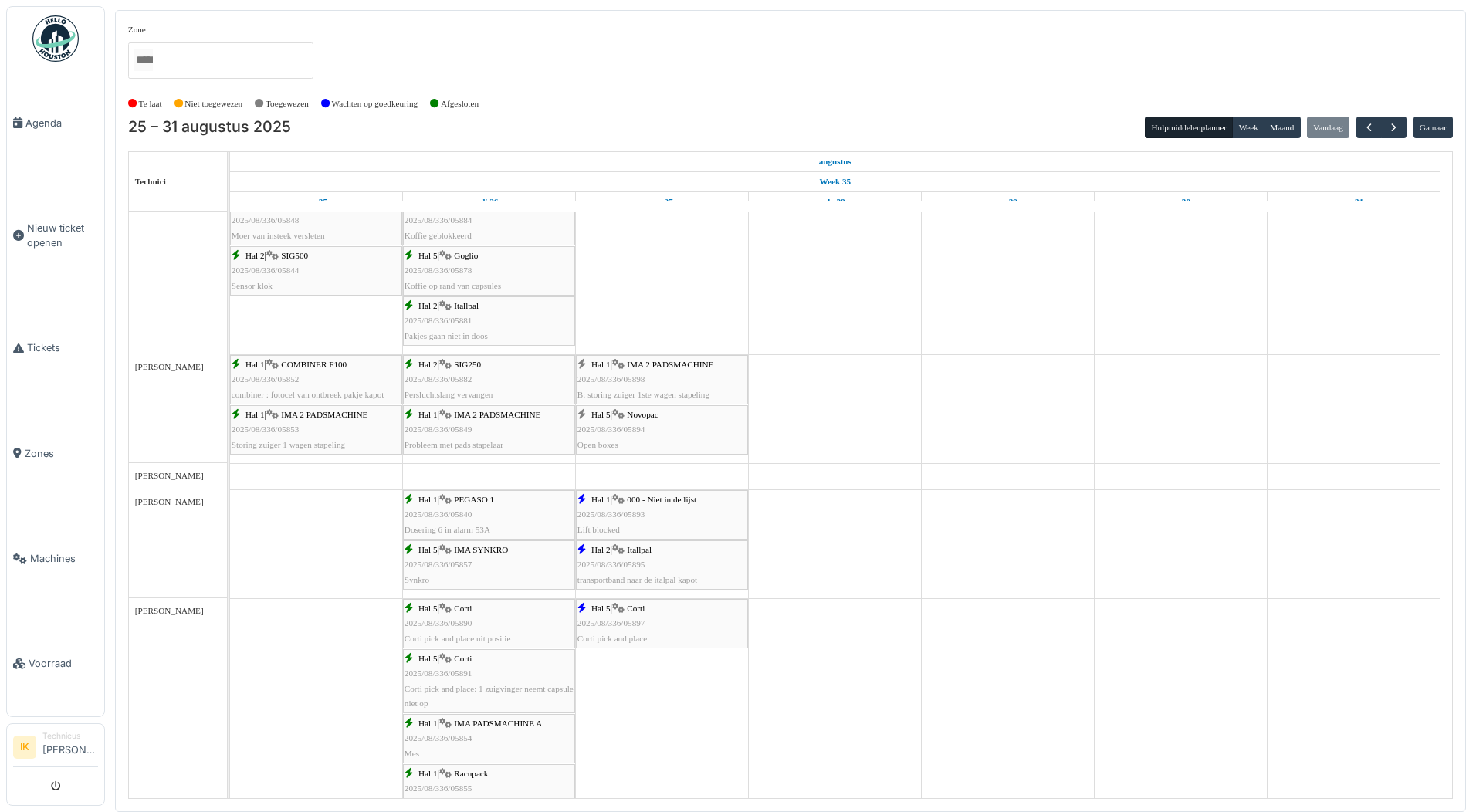
scroll to position [463, 0]
click at [45, 120] on span "Agenda" at bounding box center [61, 123] width 73 height 15
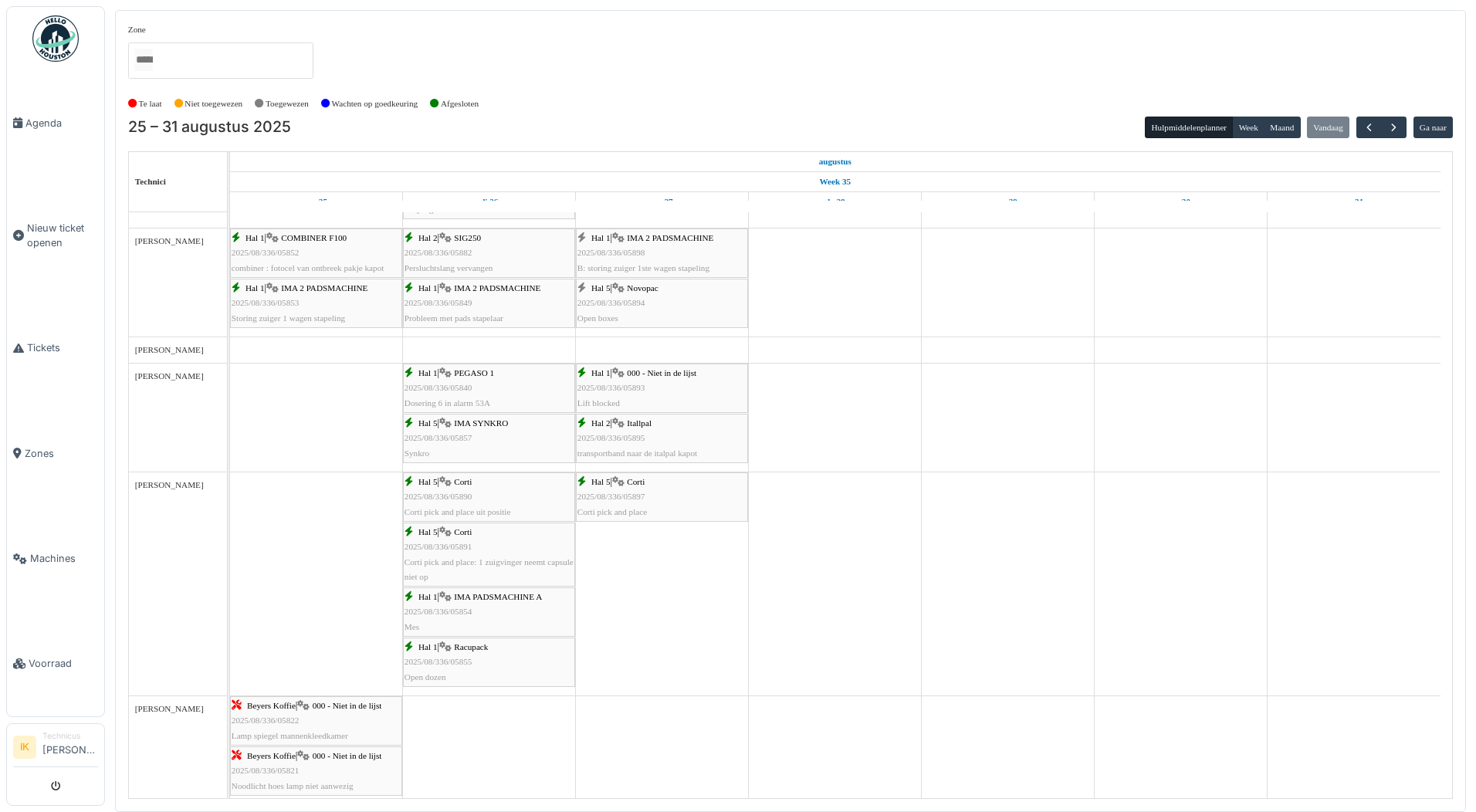
scroll to position [618, 0]
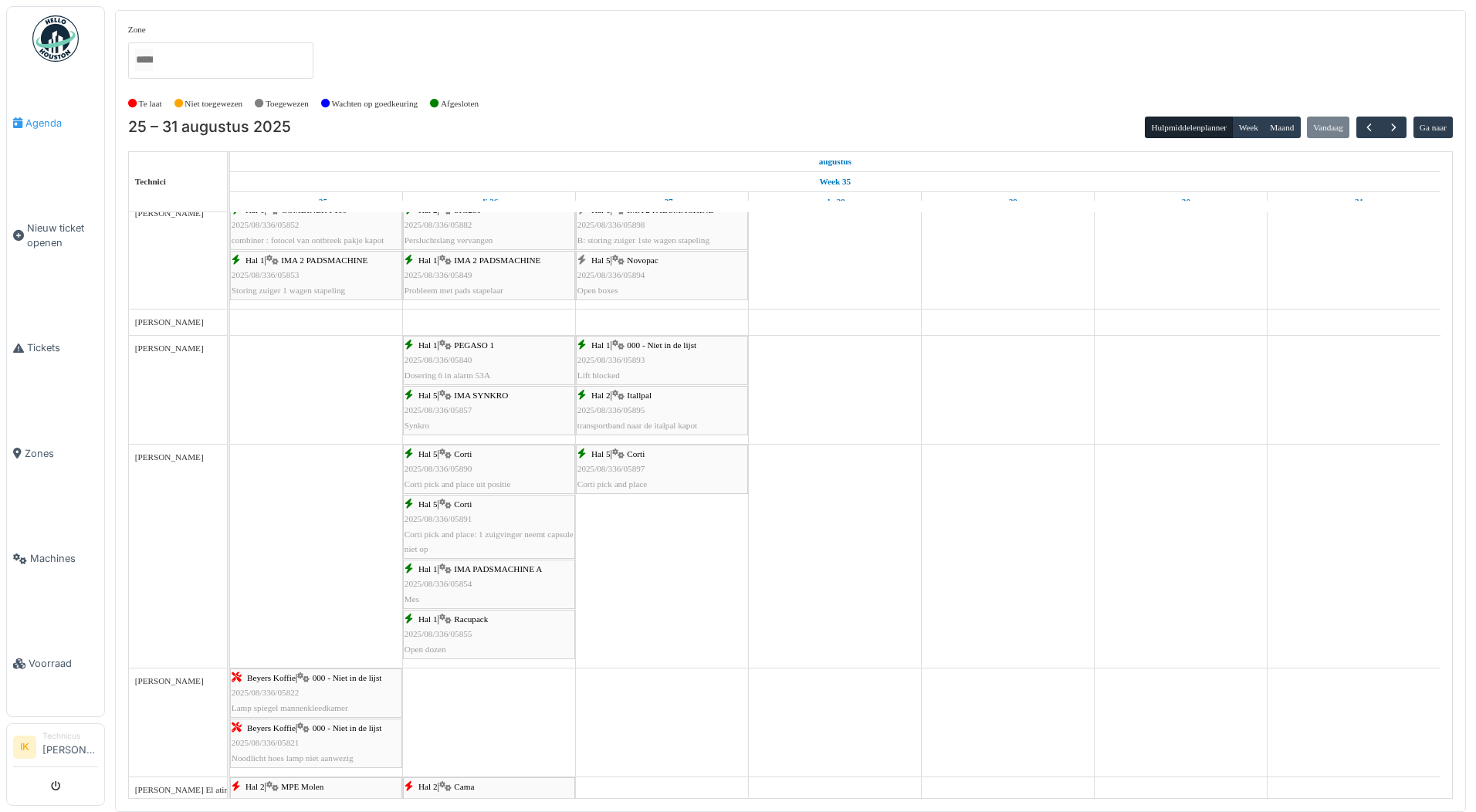
click at [34, 125] on span "Agenda" at bounding box center [61, 123] width 73 height 15
